Goal: Navigation & Orientation: Understand site structure

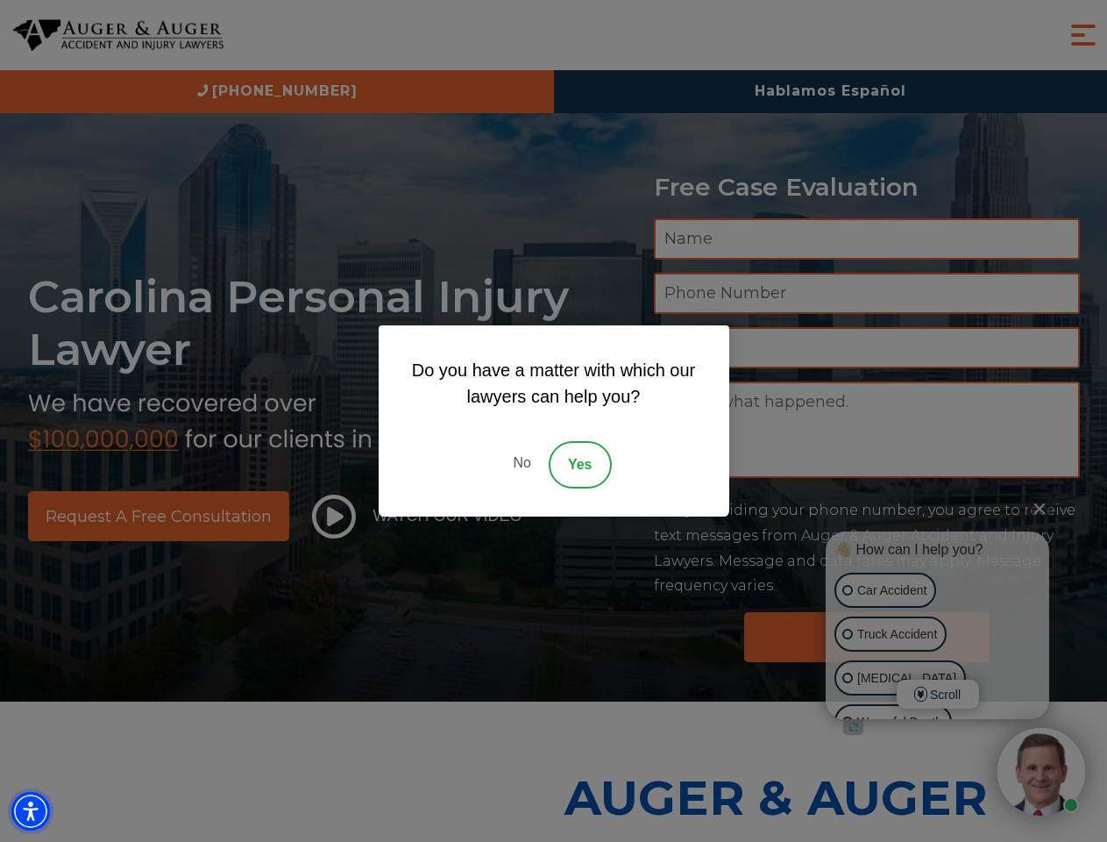
click at [31, 811] on img "Accessibility Menu" at bounding box center [30, 811] width 39 height 39
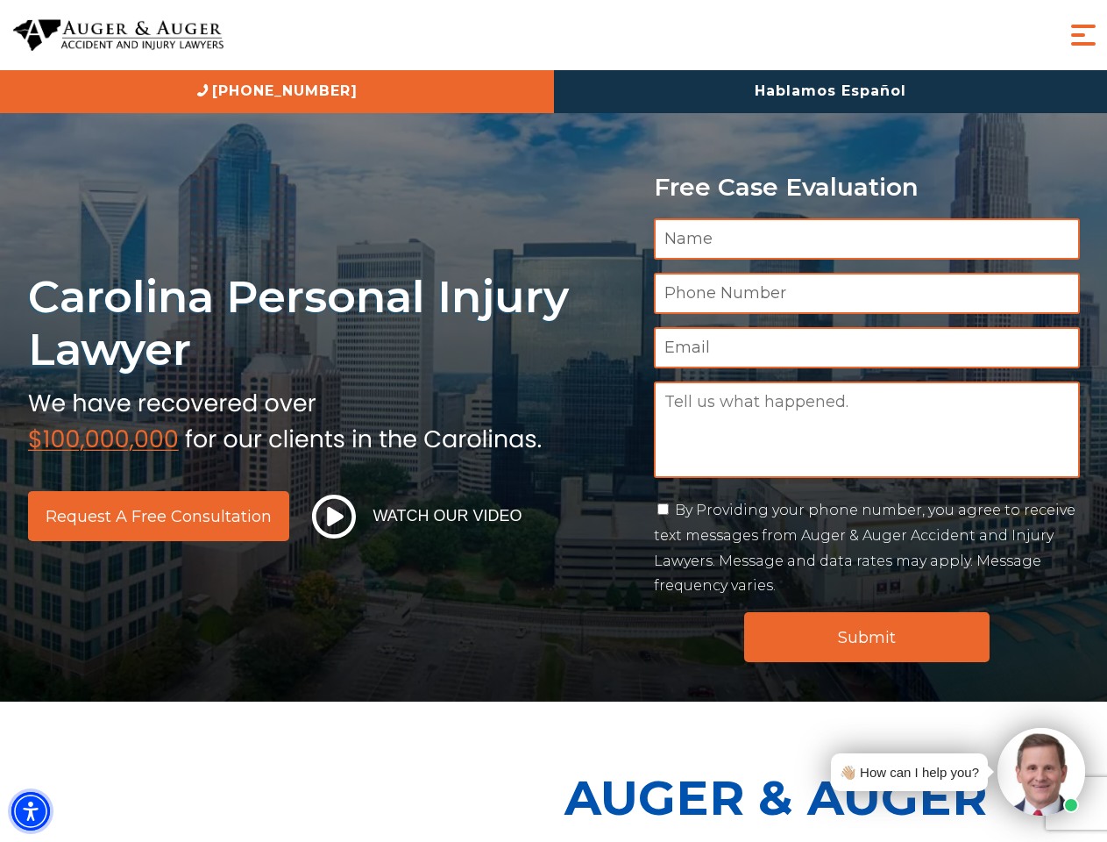
click at [31, 811] on img "Accessibility Menu" at bounding box center [30, 811] width 39 height 39
